Goal: Transaction & Acquisition: Book appointment/travel/reservation

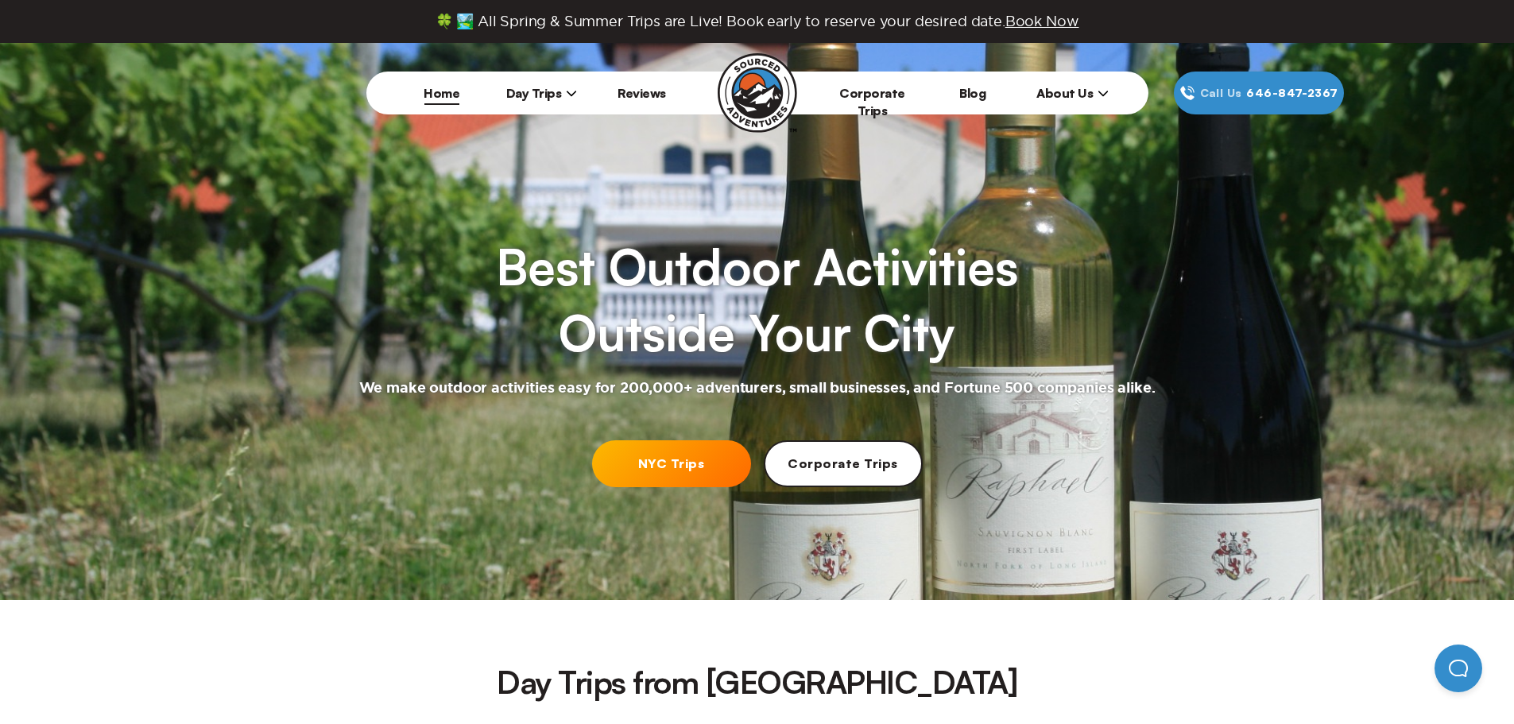
click at [875, 99] on link "Corporate Trips" at bounding box center [872, 101] width 66 height 33
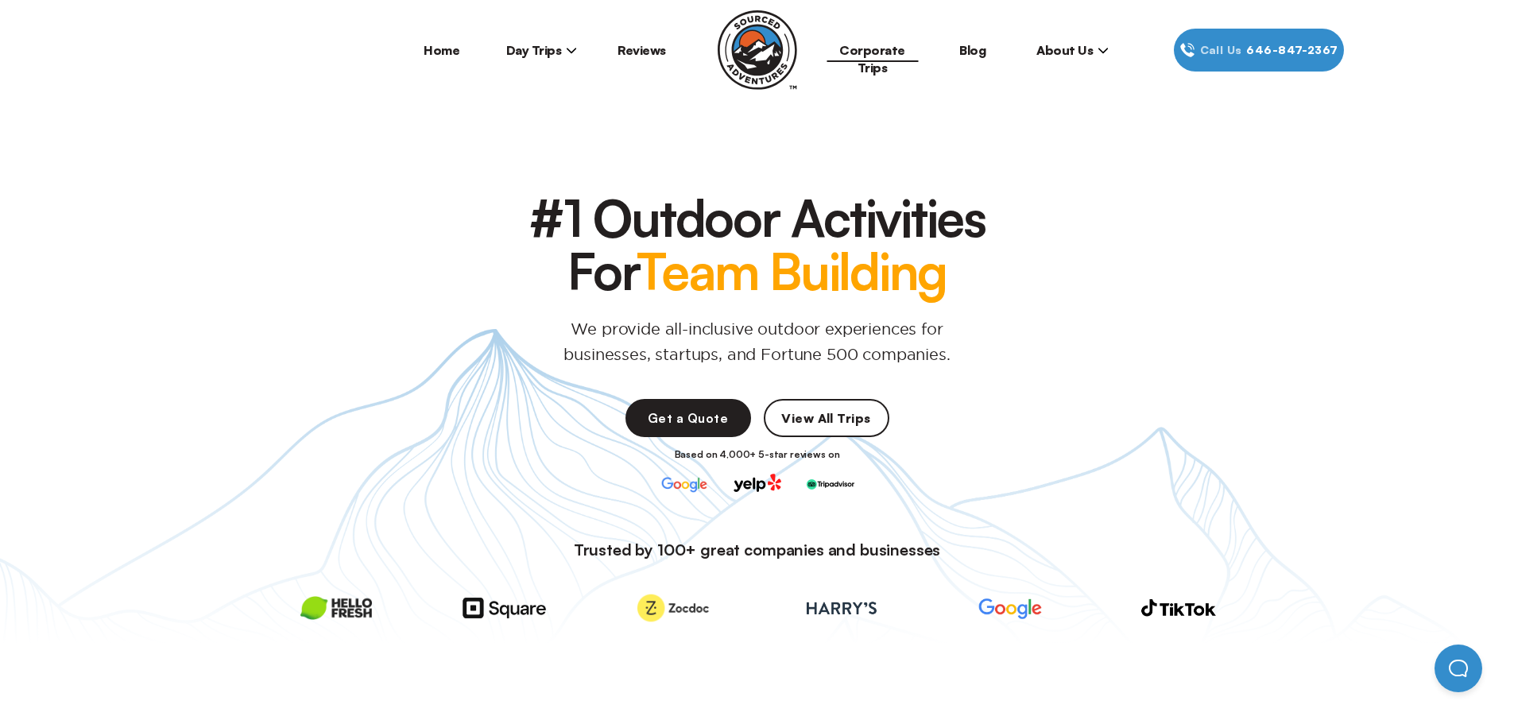
click at [433, 49] on link "Home" at bounding box center [442, 50] width 36 height 16
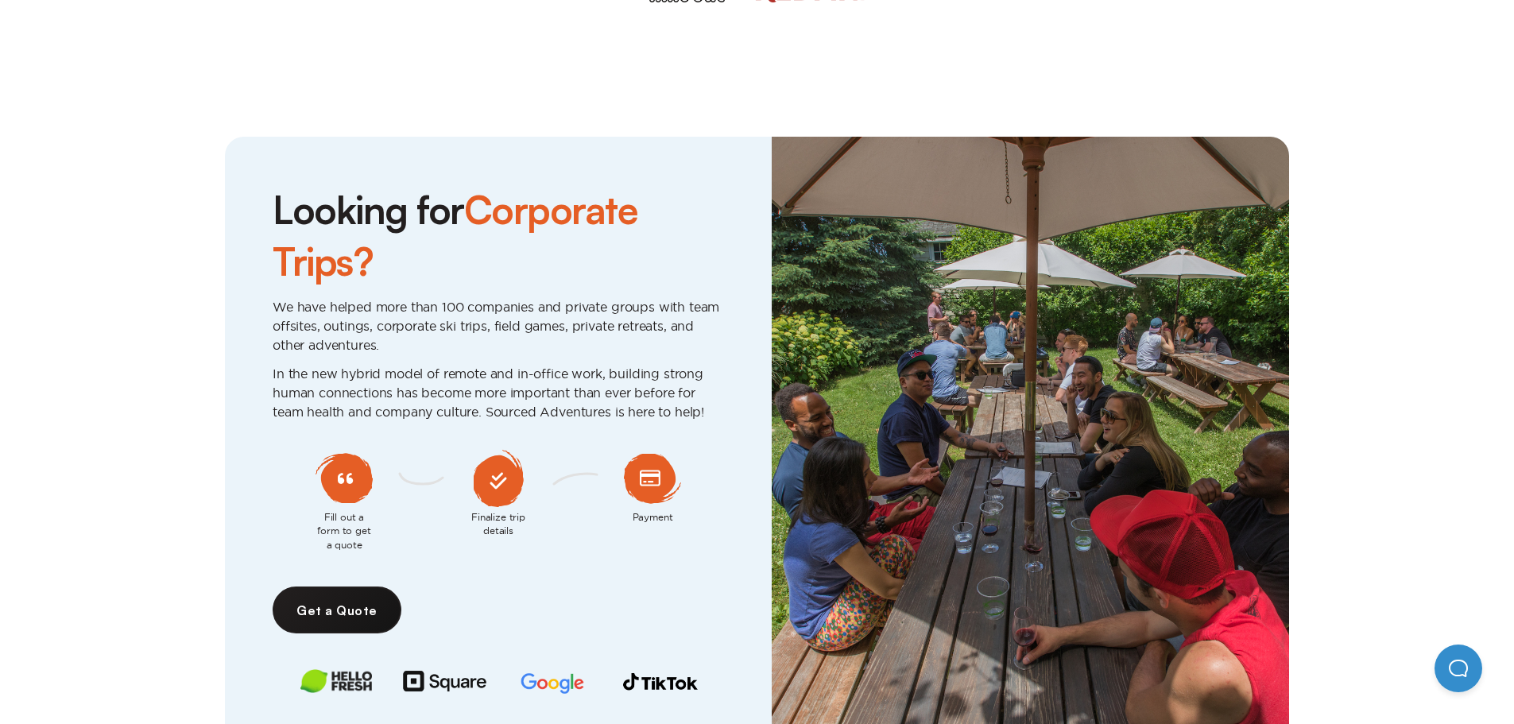
scroll to position [3895, 0]
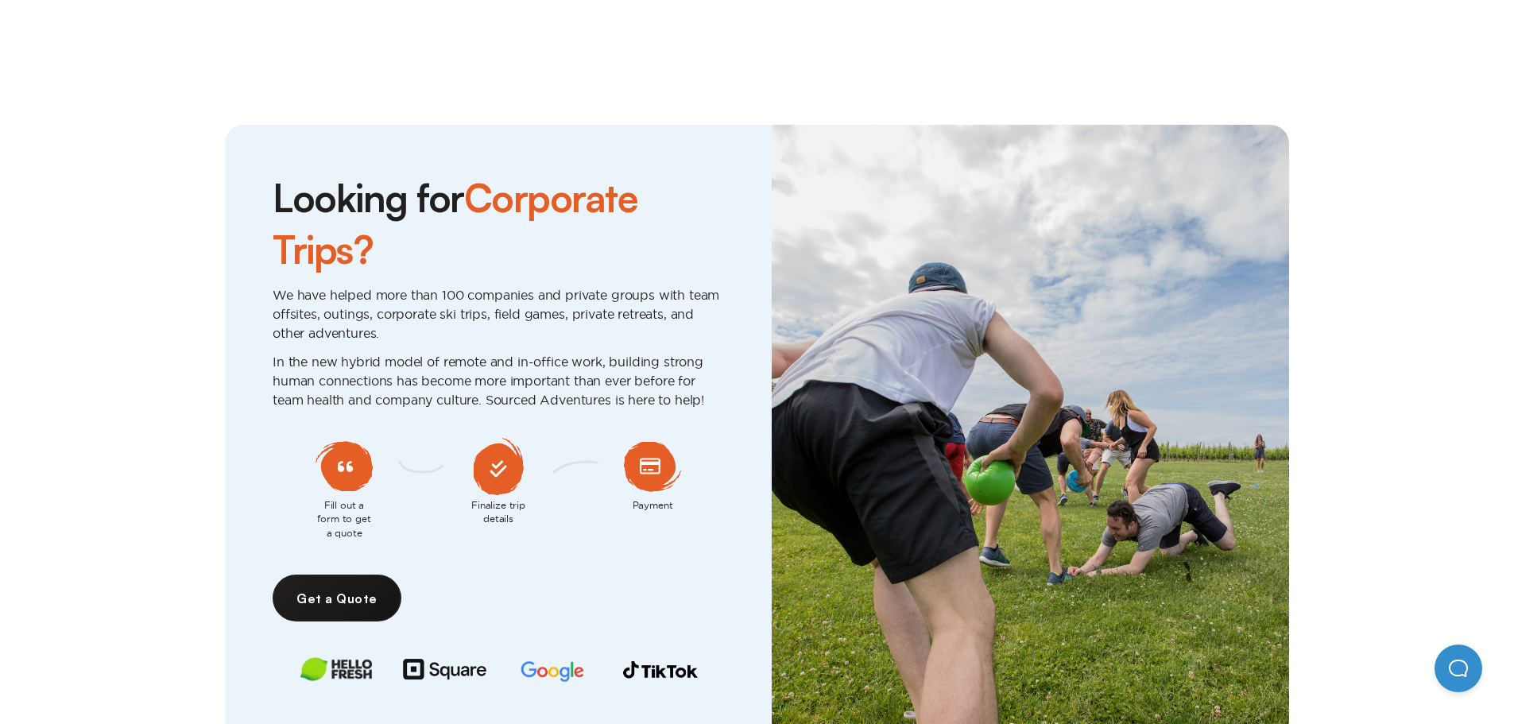
click at [318, 575] on link "Get a Quote" at bounding box center [337, 598] width 129 height 47
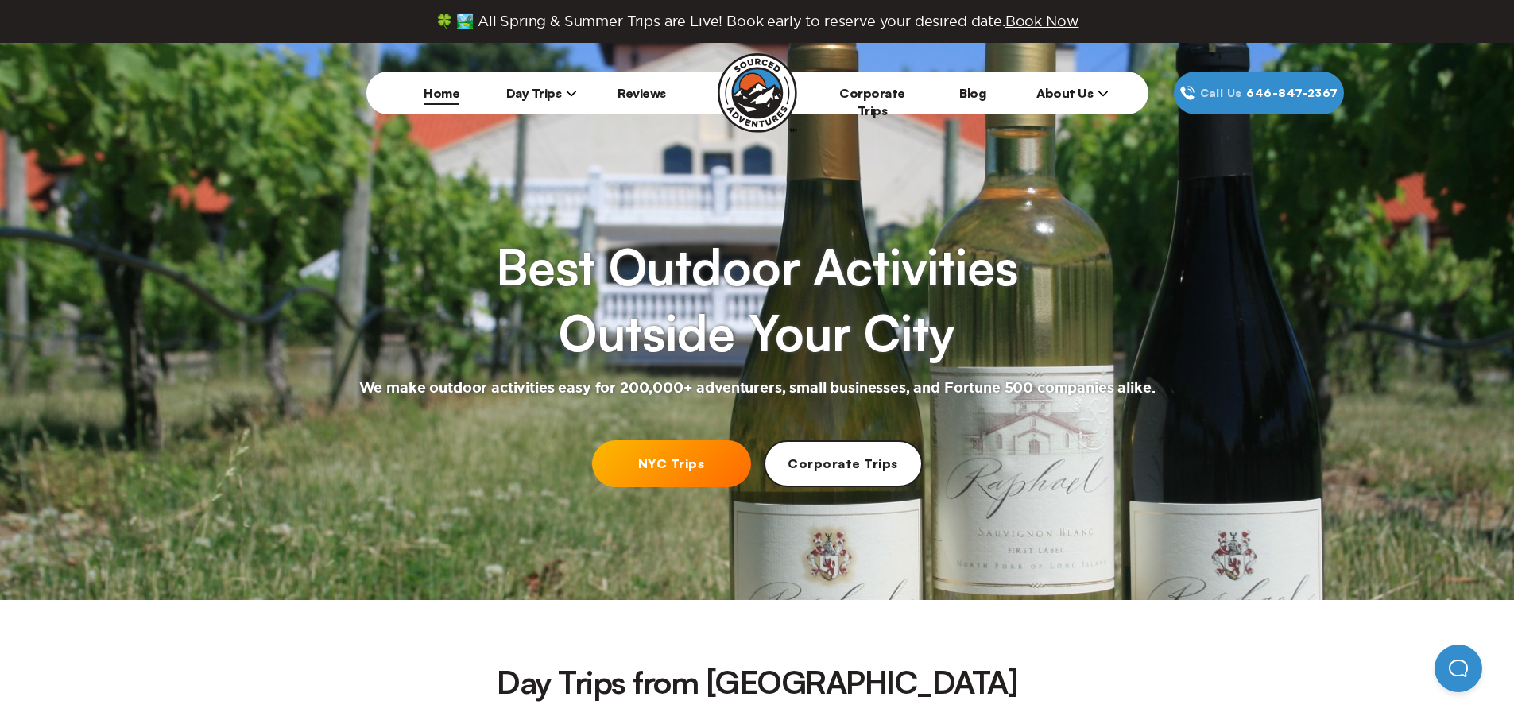
click at [867, 85] on link "Corporate Trips" at bounding box center [872, 101] width 66 height 33
